Goal: Navigation & Orientation: Understand site structure

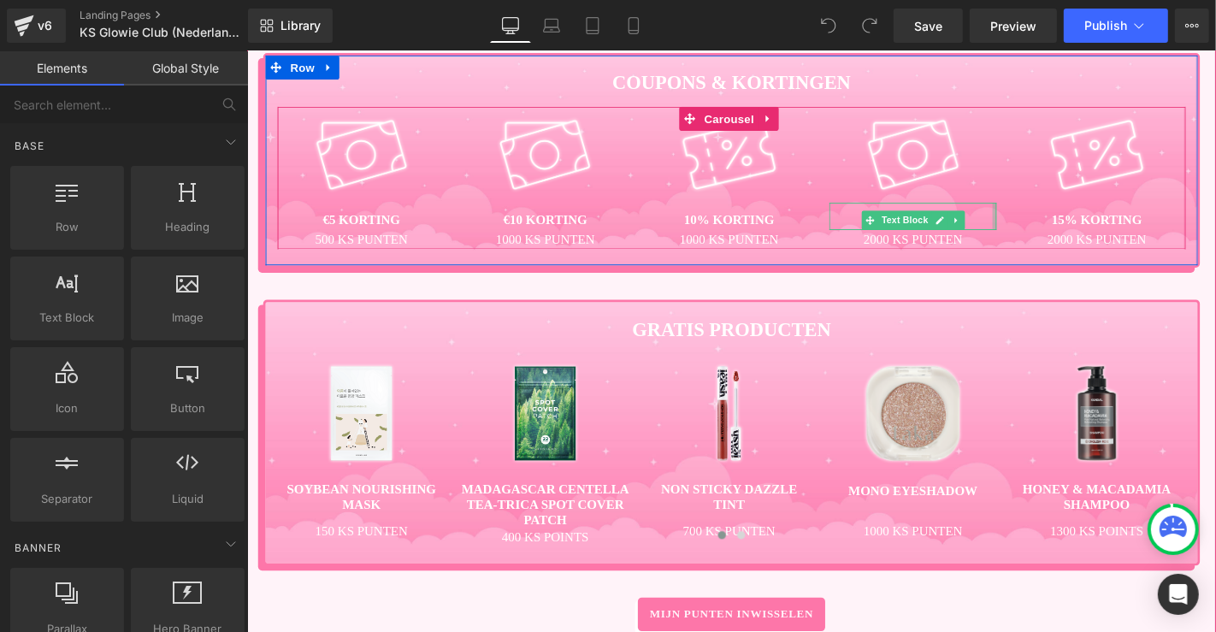
scroll to position [1139, 0]
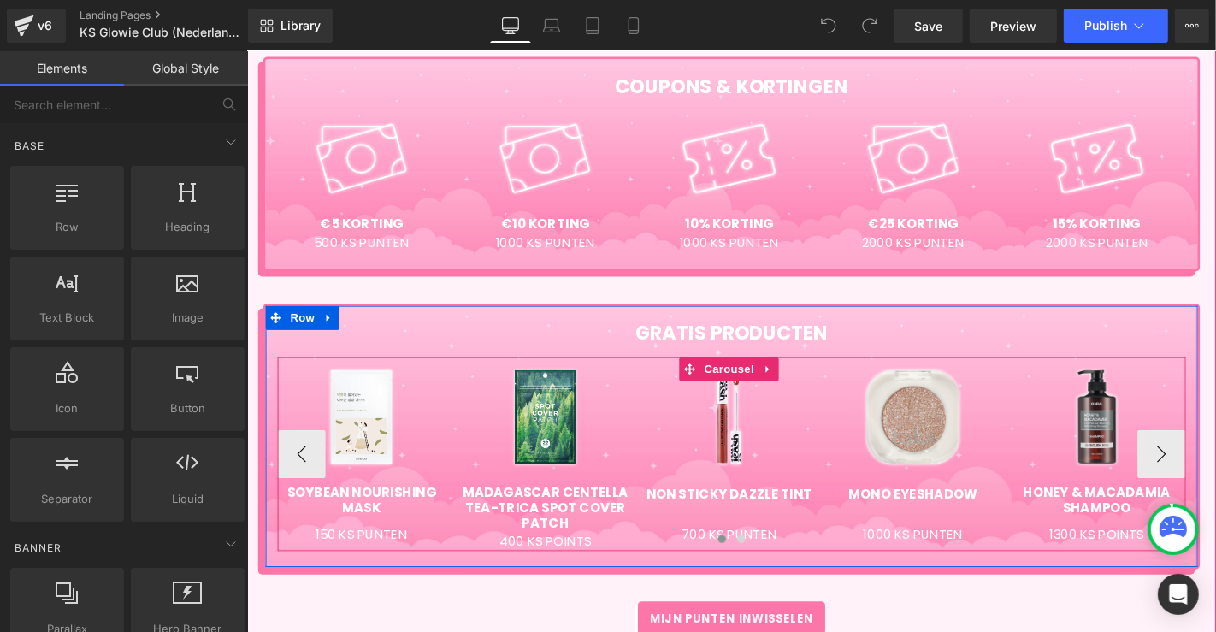
click at [581, 565] on div at bounding box center [763, 573] width 969 height 23
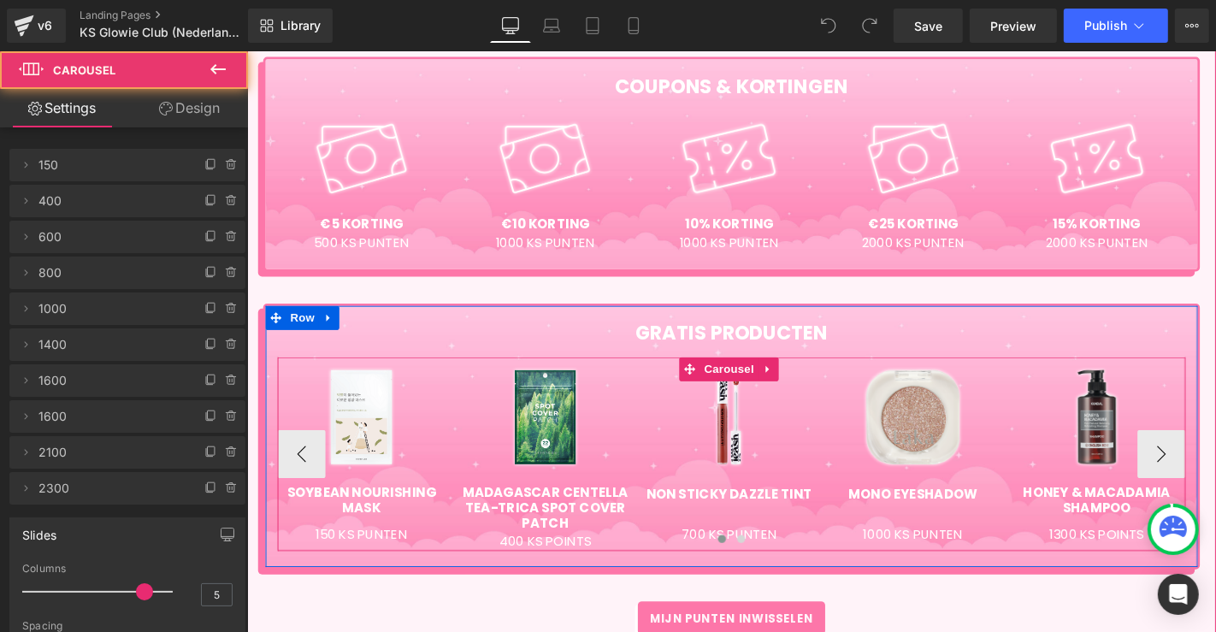
click at [556, 567] on div at bounding box center [763, 573] width 969 height 23
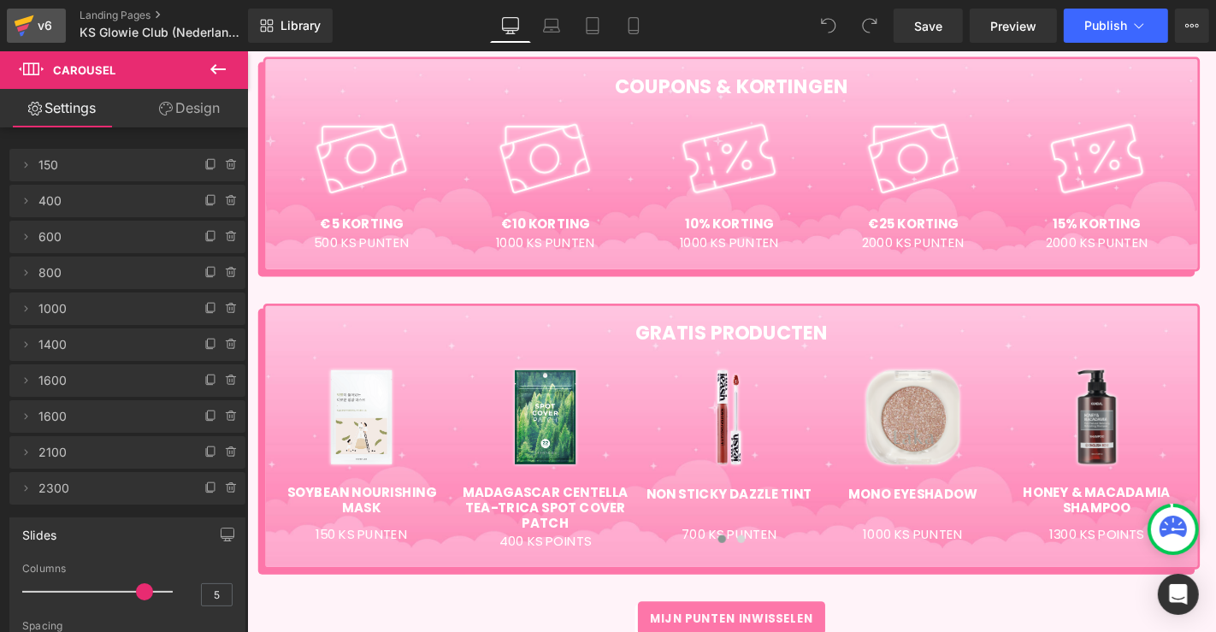
click at [54, 27] on div "v6" at bounding box center [44, 26] width 21 height 22
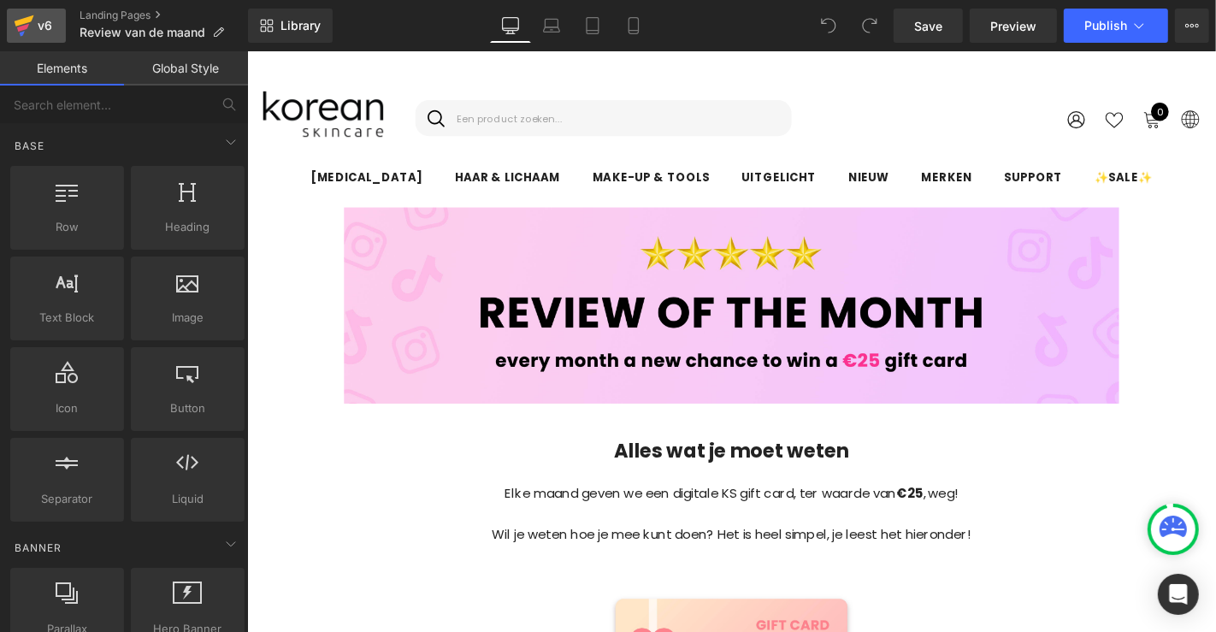
click at [53, 22] on div "v6" at bounding box center [44, 26] width 21 height 22
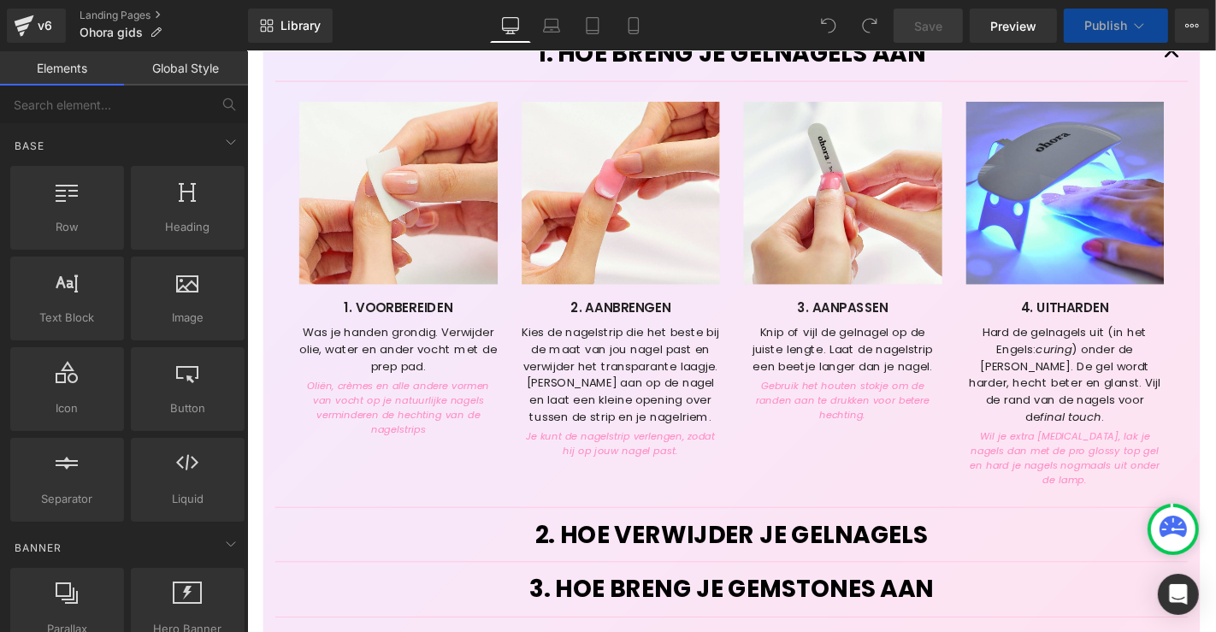
scroll to position [1234, 0]
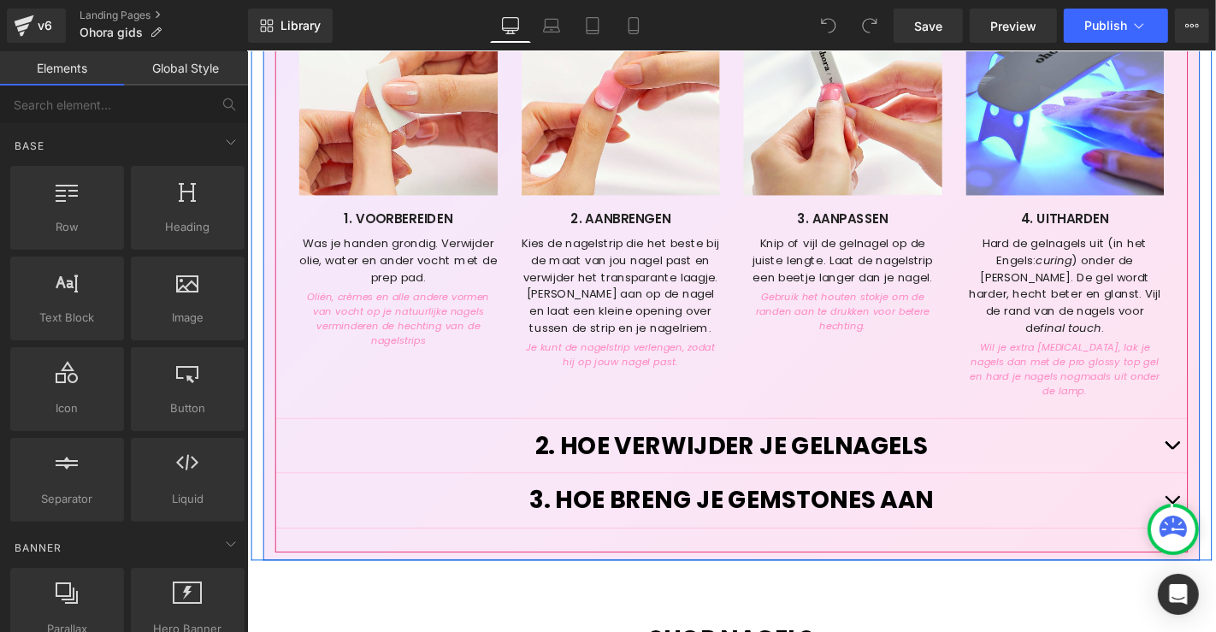
click at [1215, 443] on button "button" at bounding box center [1233, 472] width 34 height 58
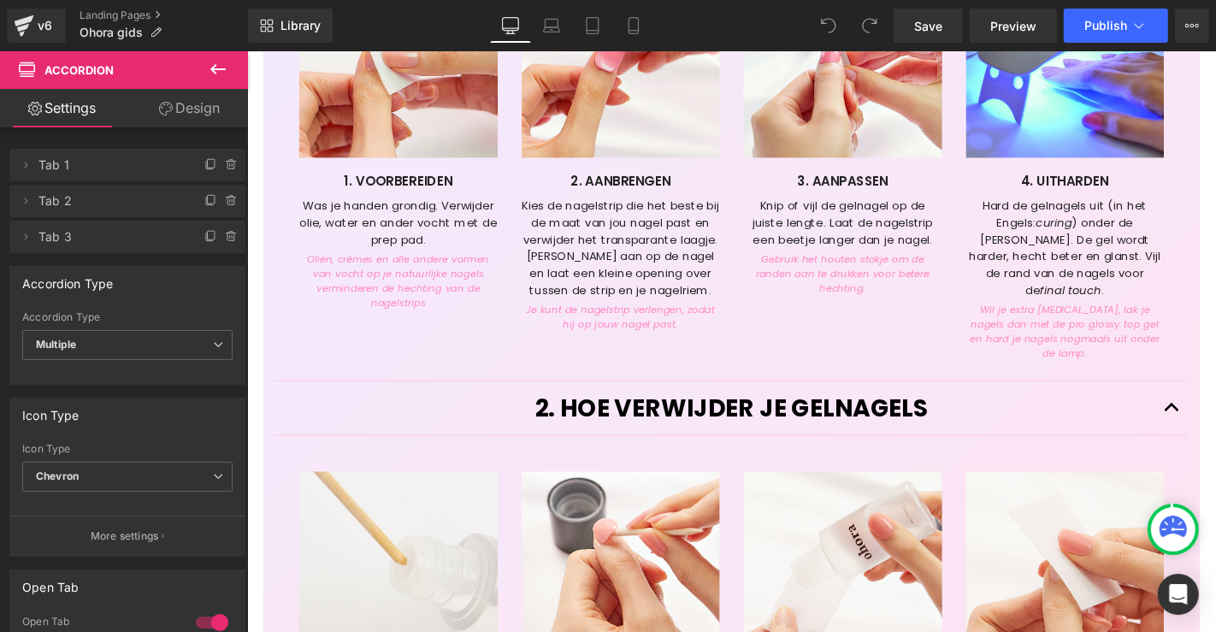
scroll to position [0, 0]
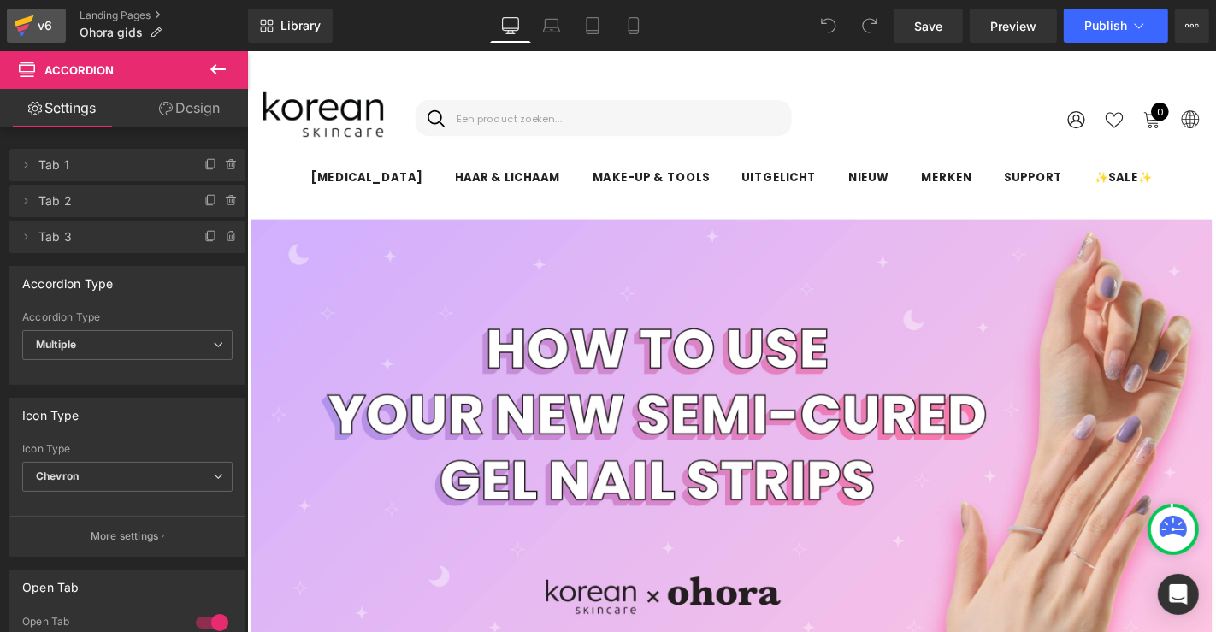
click at [56, 18] on link "v6" at bounding box center [36, 26] width 59 height 34
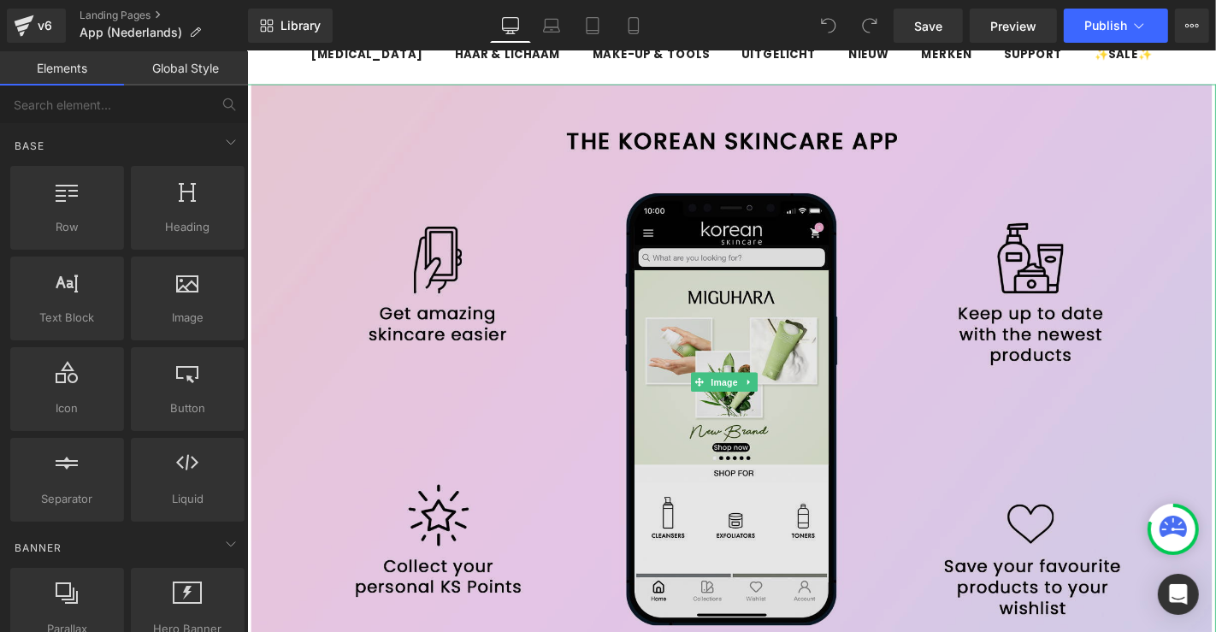
scroll to position [129, 0]
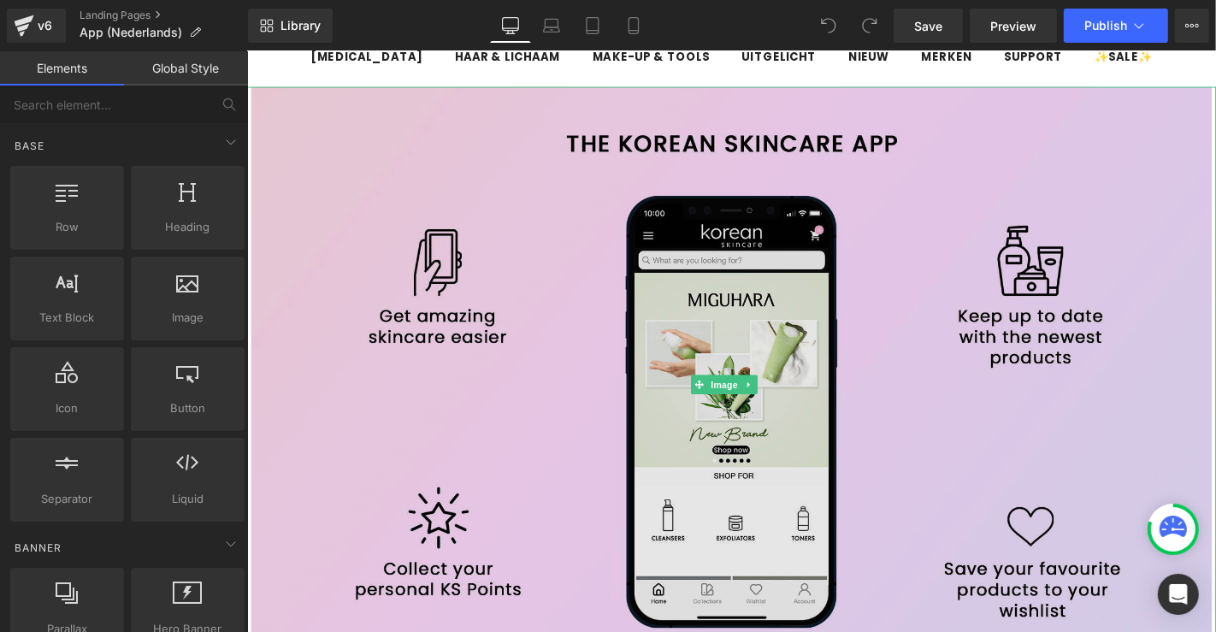
click at [629, 444] on img at bounding box center [763, 406] width 1026 height 636
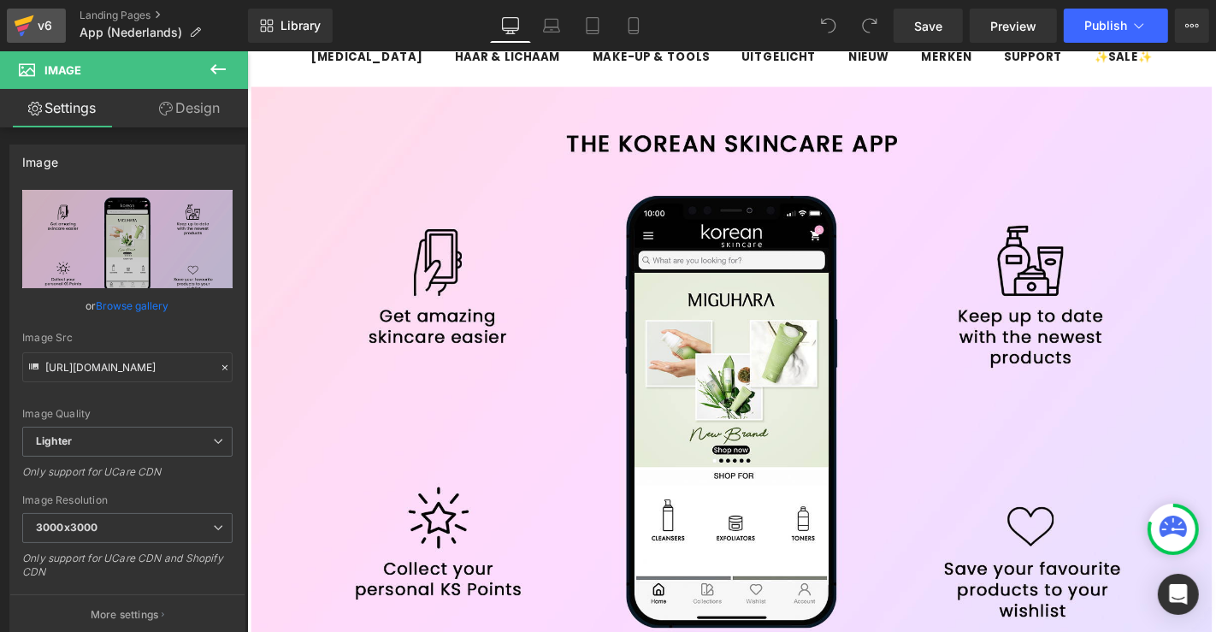
click at [32, 29] on icon at bounding box center [24, 25] width 21 height 43
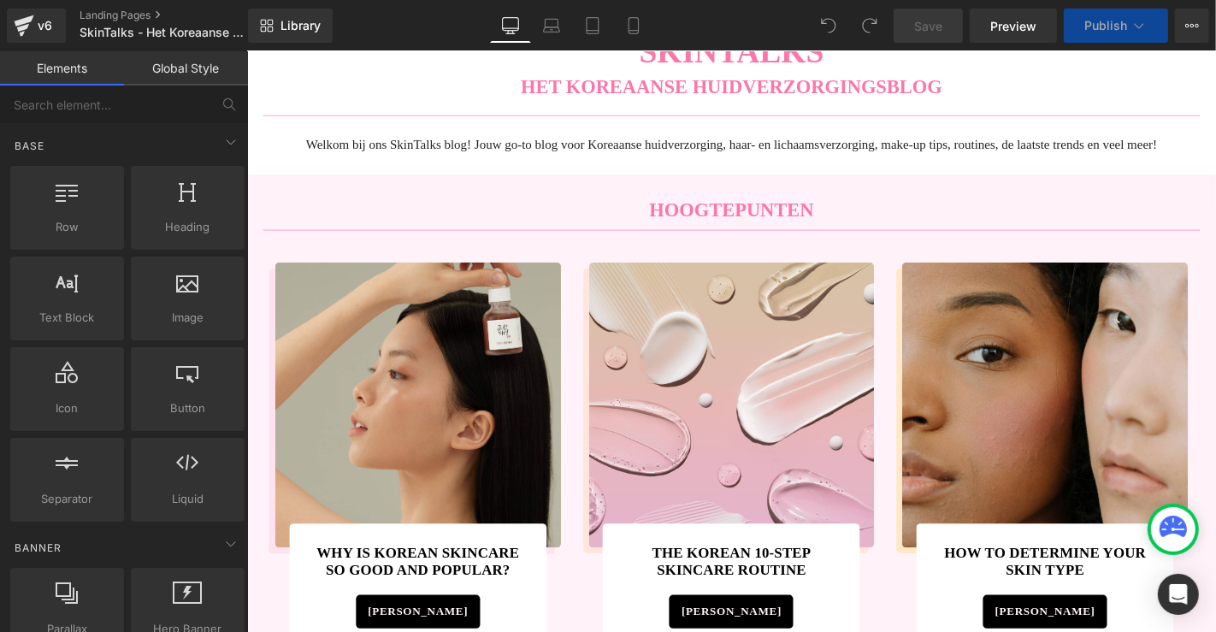
scroll to position [190, 0]
